Goal: Task Accomplishment & Management: Use online tool/utility

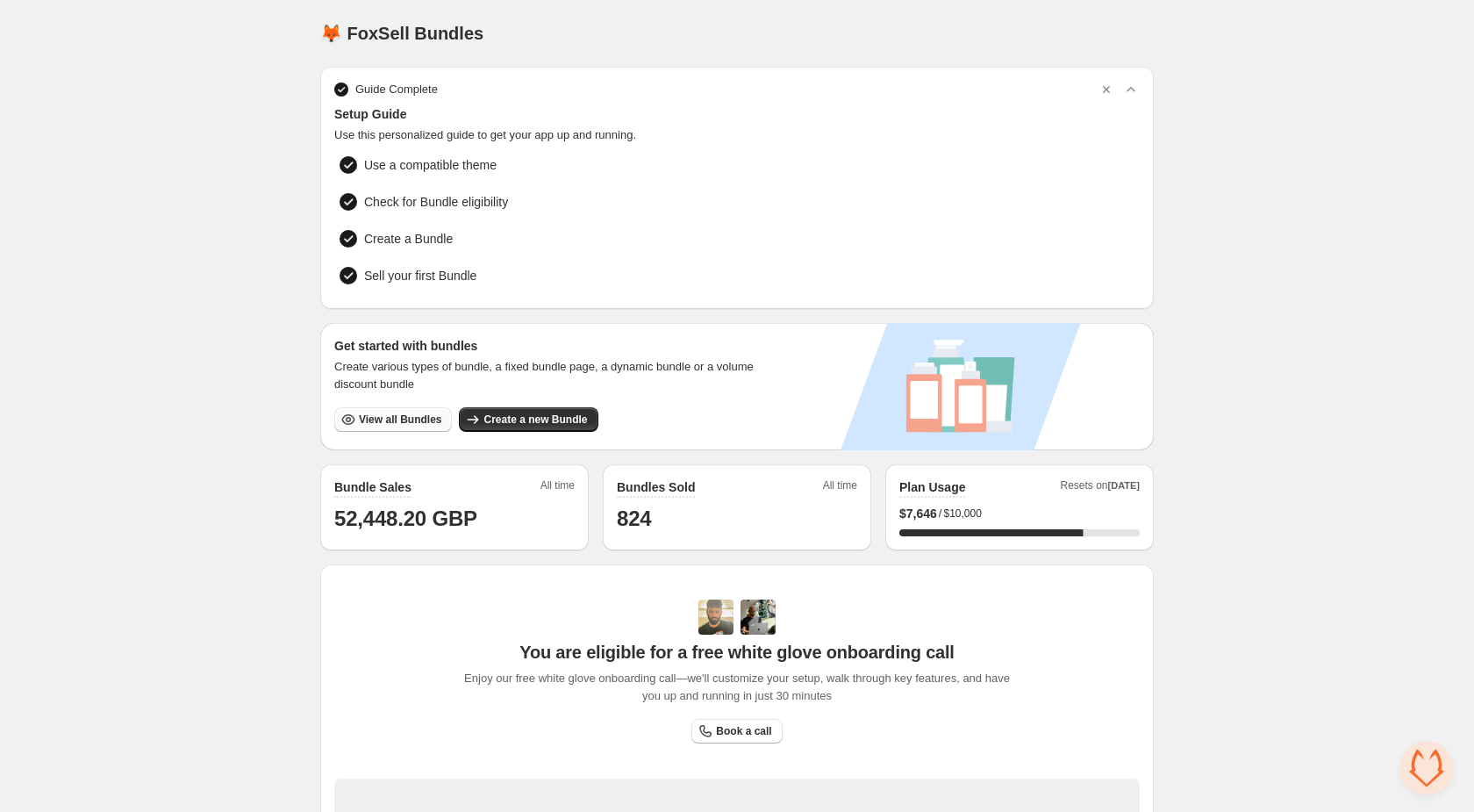
click at [367, 417] on span "View all Bundles" at bounding box center [400, 419] width 82 height 14
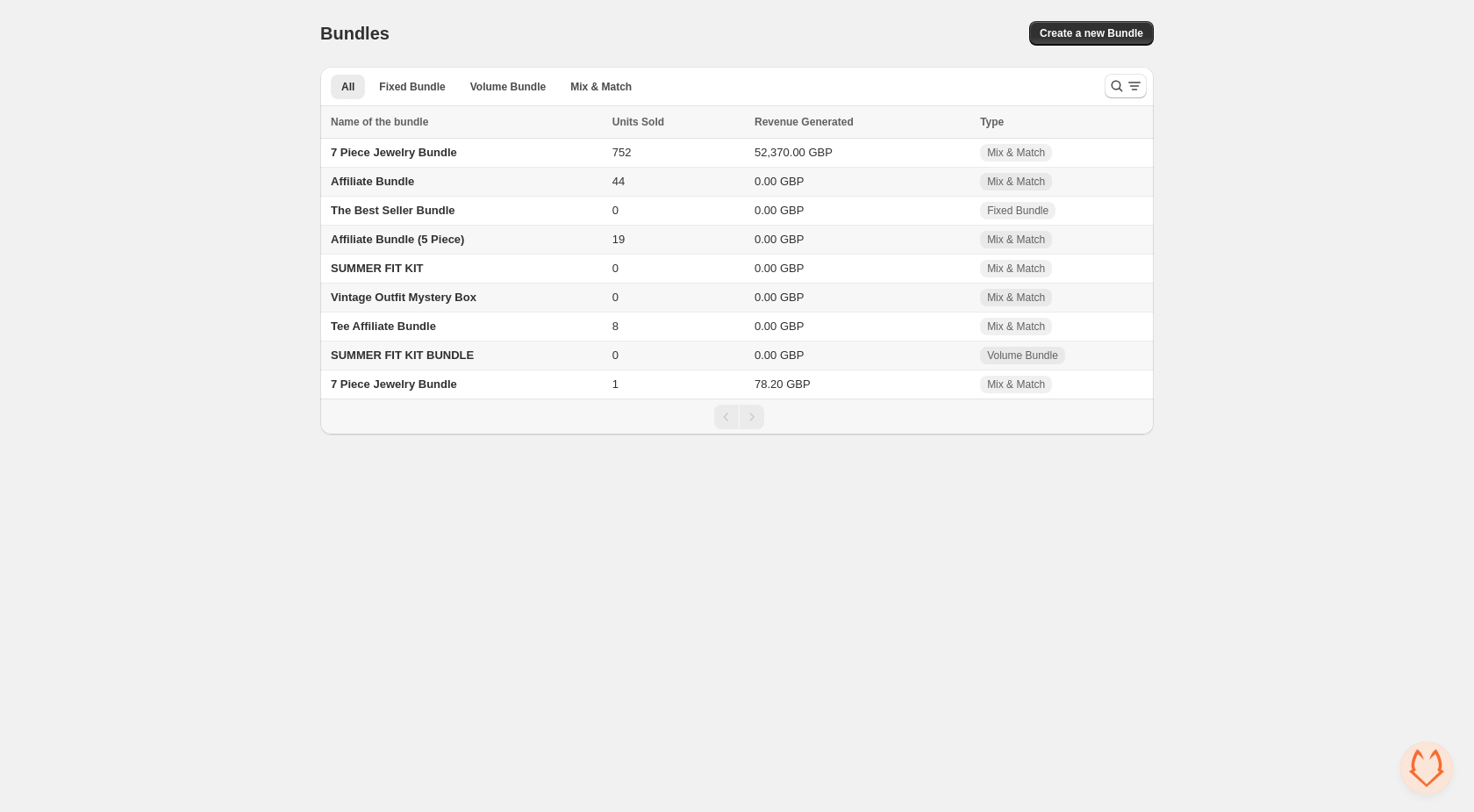
click at [549, 176] on td "Affiliate Bundle" at bounding box center [464, 182] width 287 height 29
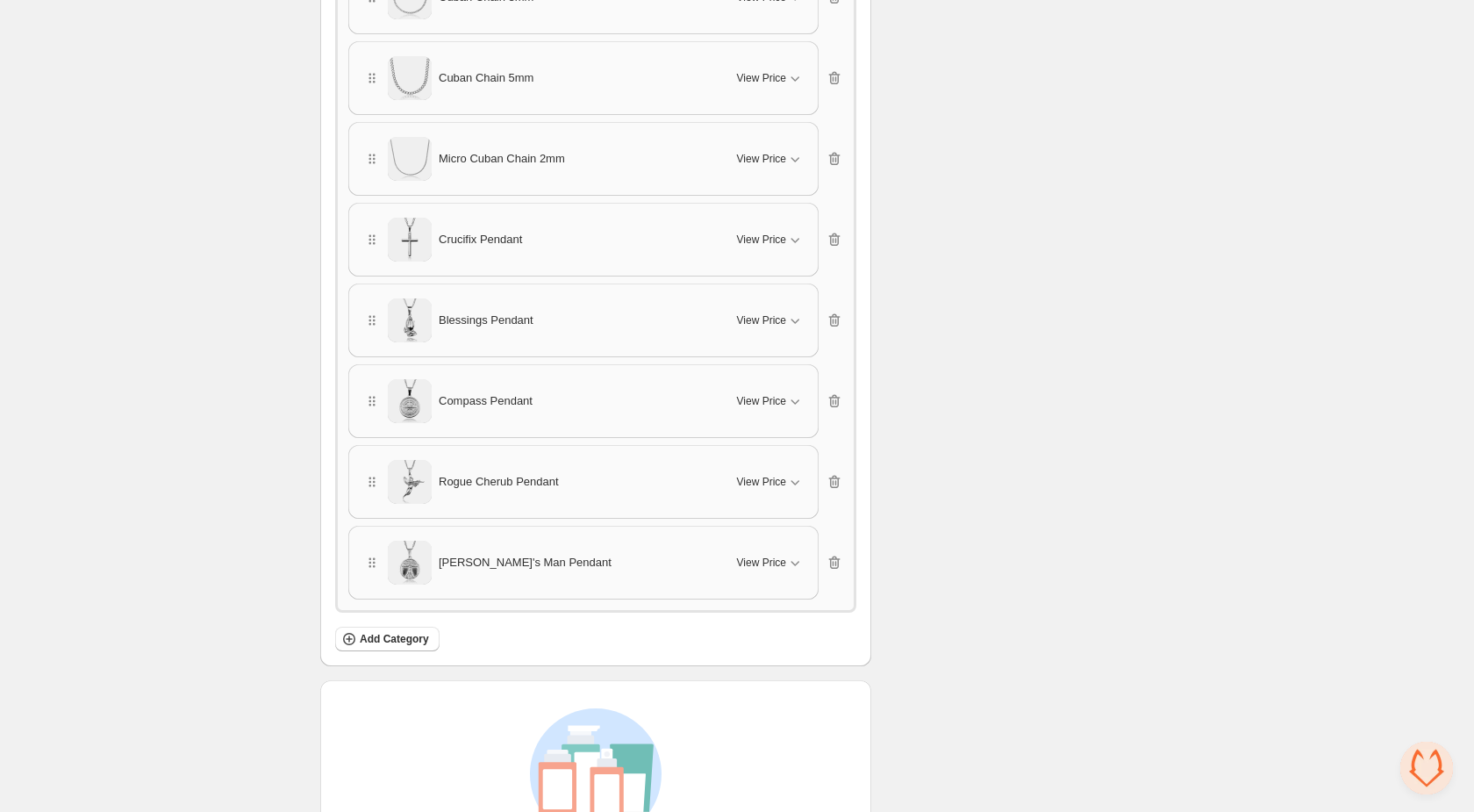
scroll to position [4532, 0]
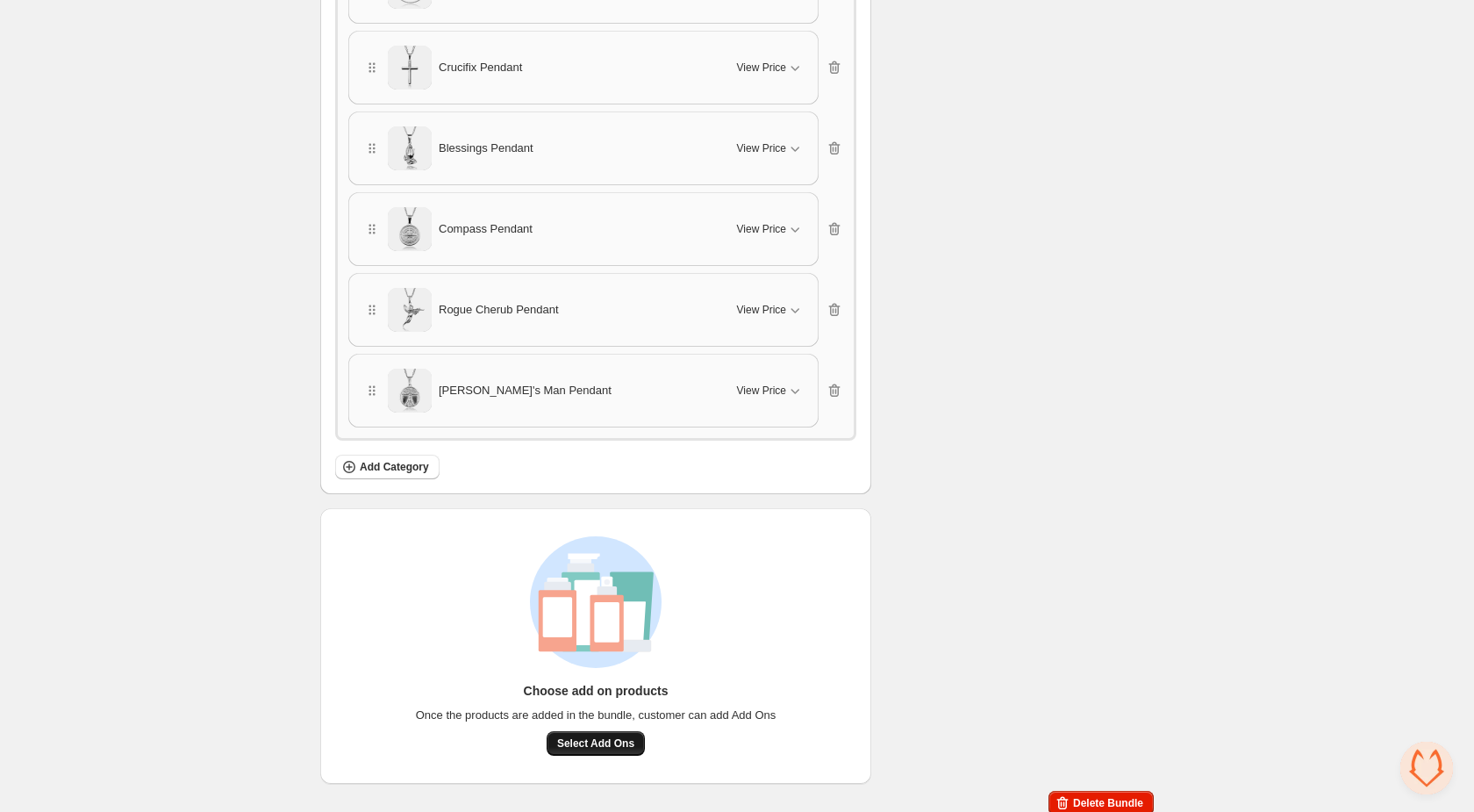
click at [580, 736] on span "Select Add Ons" at bounding box center [596, 743] width 77 height 14
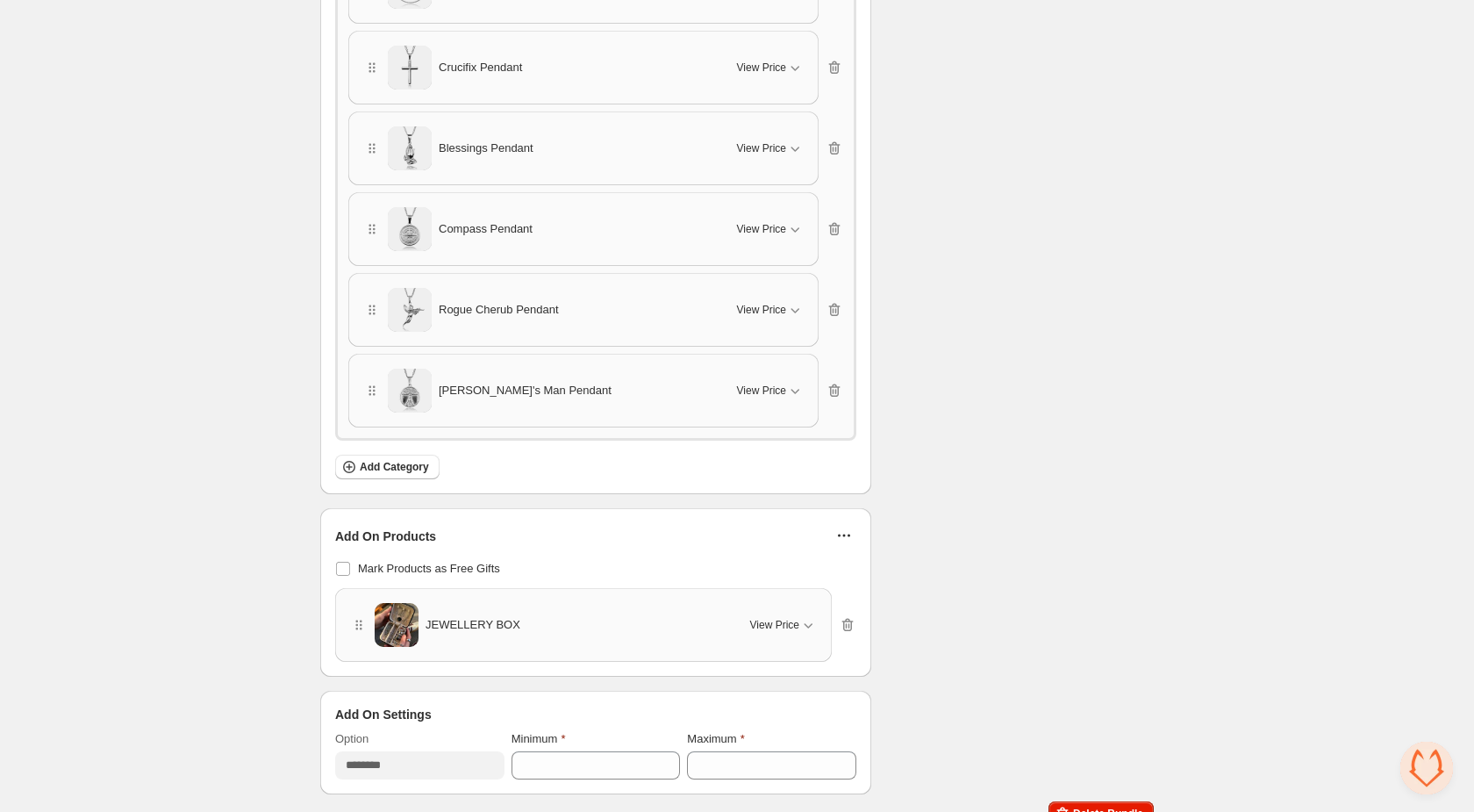
scroll to position [4541, 0]
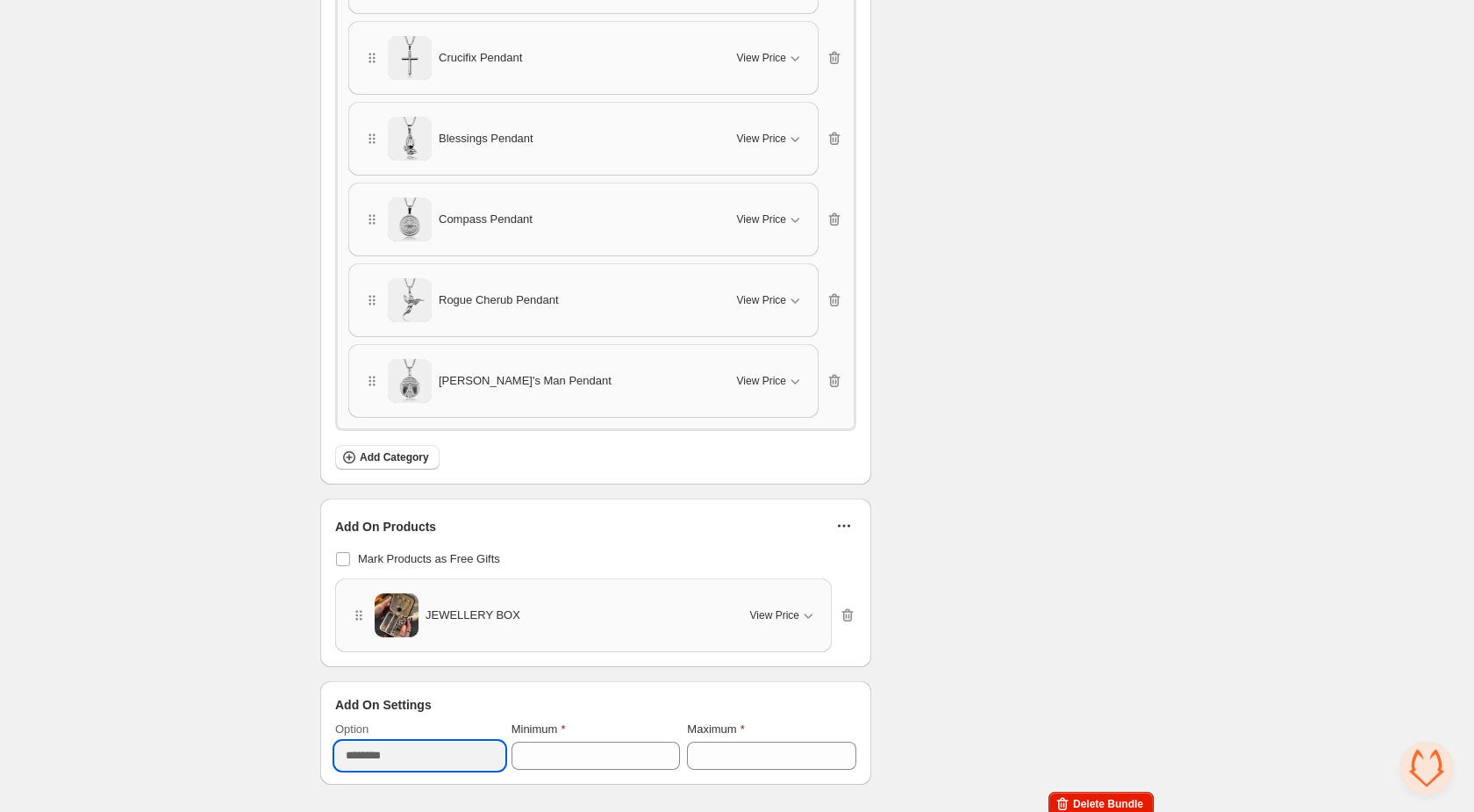
click at [375, 743] on input "********" at bounding box center [420, 755] width 169 height 28
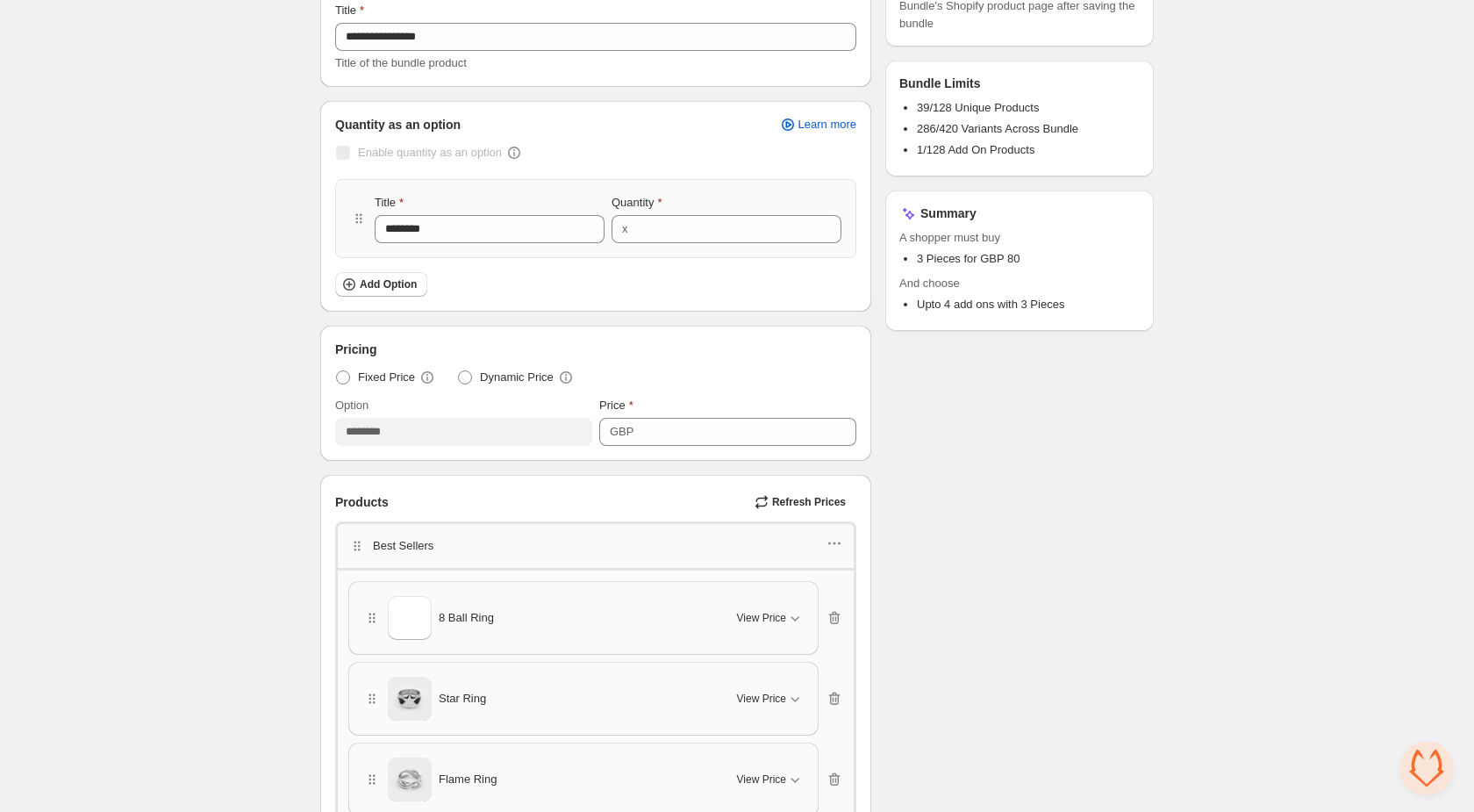
scroll to position [0, 0]
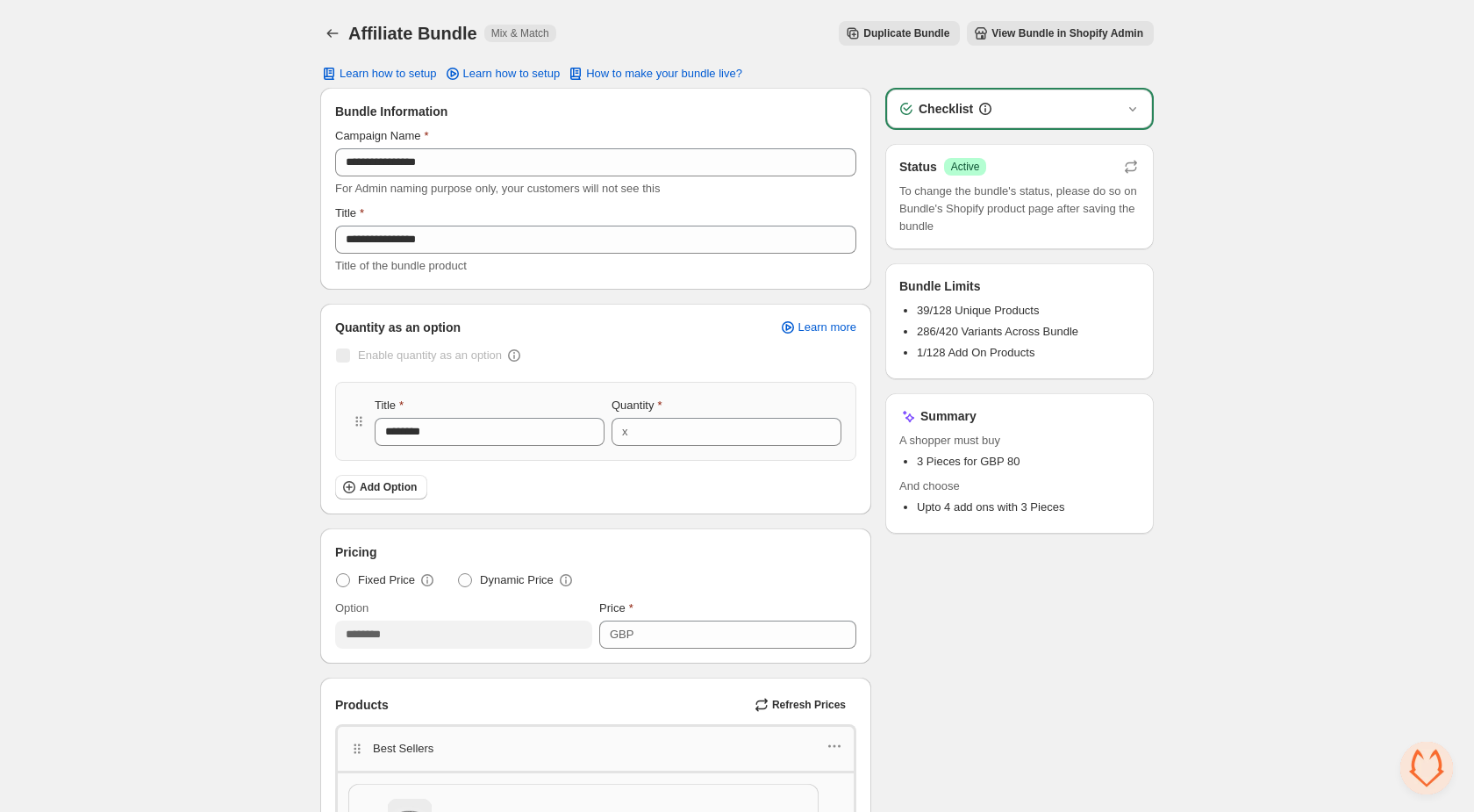
click at [1065, 45] on button "View Bundle in Shopify Admin" at bounding box center [1060, 33] width 187 height 25
click at [326, 33] on icon "Back" at bounding box center [333, 33] width 17 height 17
